Goal: Task Accomplishment & Management: Use online tool/utility

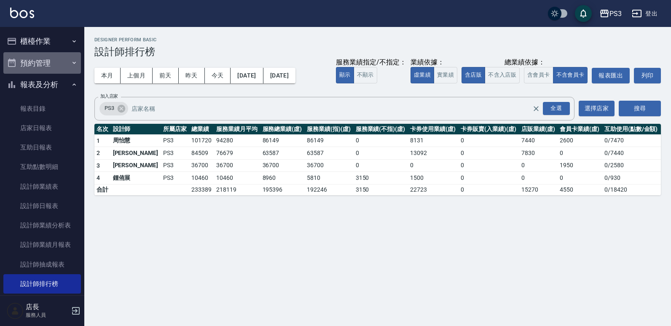
click at [47, 57] on button "預約管理" at bounding box center [42, 63] width 78 height 22
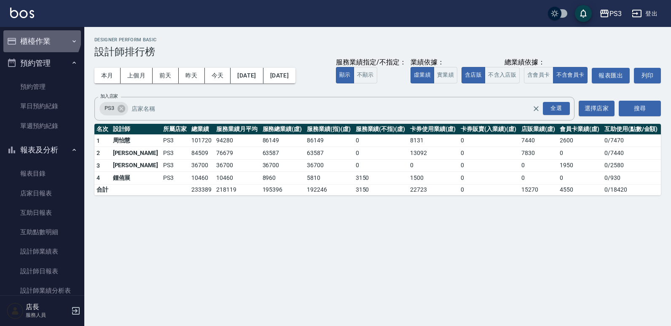
click at [40, 34] on button "櫃檯作業" at bounding box center [42, 41] width 78 height 22
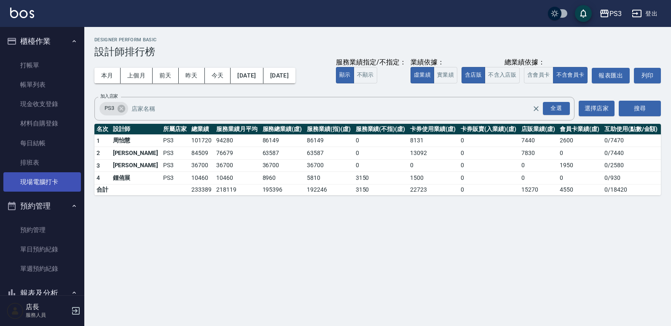
click at [50, 181] on link "現場電腦打卡" at bounding box center [42, 181] width 78 height 19
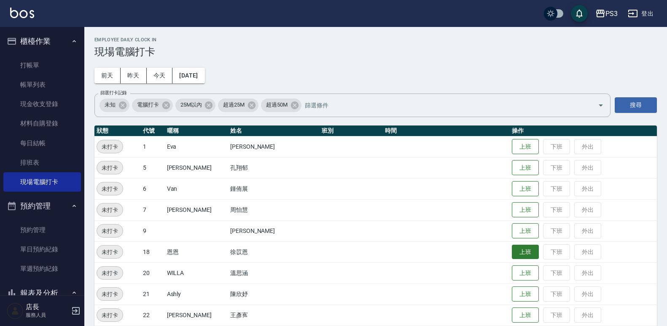
click at [512, 253] on button "上班" at bounding box center [525, 252] width 27 height 15
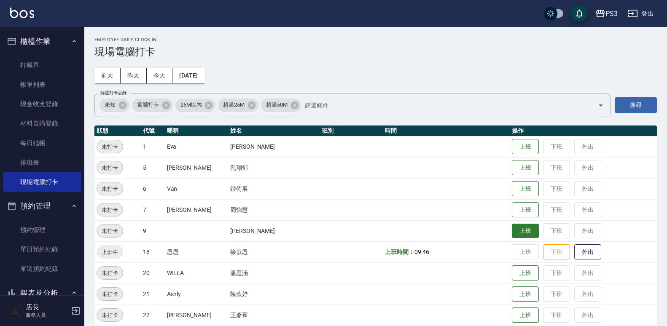
click at [512, 234] on button "上班" at bounding box center [525, 231] width 27 height 15
click at [345, 264] on td at bounding box center [351, 273] width 63 height 21
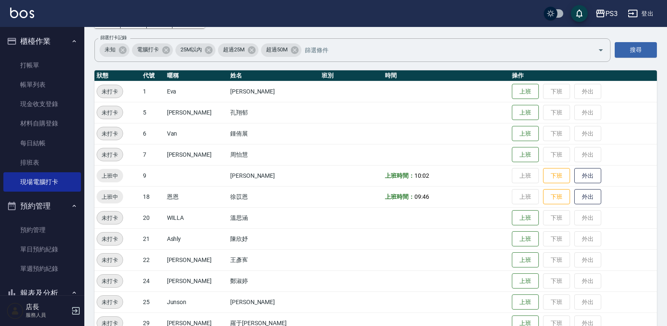
scroll to position [94, 0]
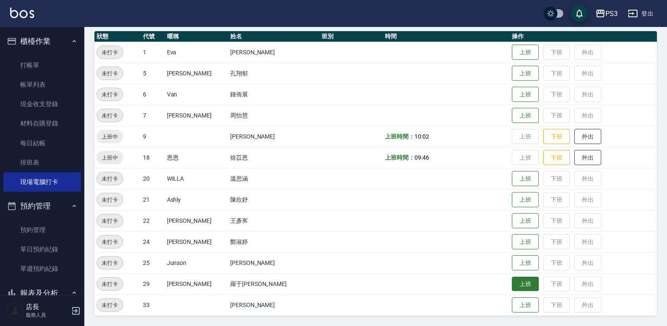
click at [512, 288] on button "上班" at bounding box center [525, 284] width 27 height 15
click at [512, 286] on button "上班" at bounding box center [525, 284] width 27 height 15
click at [512, 92] on button "上班" at bounding box center [525, 94] width 27 height 15
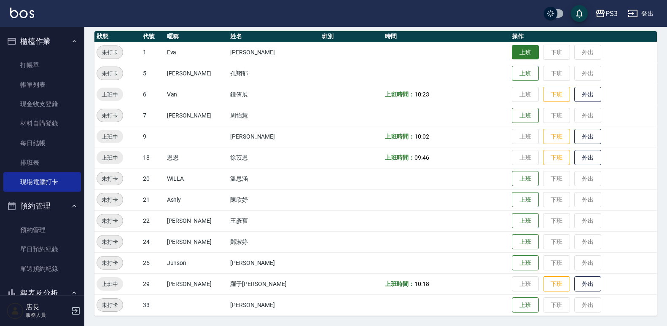
click at [512, 47] on button "上班" at bounding box center [525, 52] width 27 height 15
click at [512, 114] on button "上班" at bounding box center [525, 115] width 27 height 15
